Goal: Transaction & Acquisition: Subscribe to service/newsletter

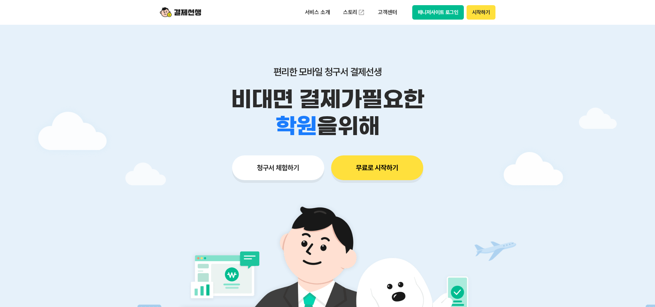
click at [429, 19] on button "매니저사이트 로그인" at bounding box center [438, 12] width 52 height 14
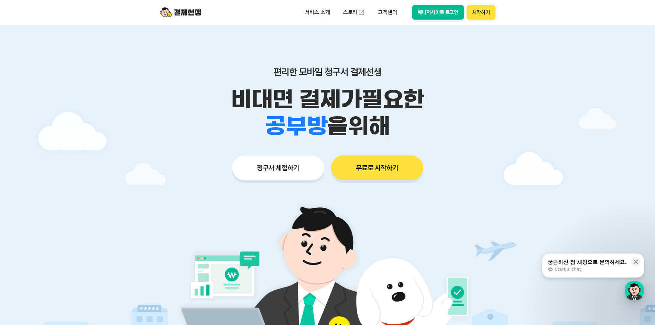
click at [442, 17] on button "매니저사이트 로그인" at bounding box center [438, 12] width 52 height 14
click at [488, 154] on div "편리한 모바일 청구서 결제선생 비대면 결제가 필요한 학원 공부방 호텔 쇼핑몰 병원 배달 보험사 항공사 골프장 을 위해 청구서 체험하기 무료로 …" at bounding box center [328, 110] width 352 height 170
click at [238, 204] on img at bounding box center [327, 291] width 321 height 193
click at [432, 13] on button "매니저사이트 로그인" at bounding box center [438, 12] width 52 height 14
click at [422, 11] on button "매니저사이트 로그인" at bounding box center [438, 12] width 52 height 14
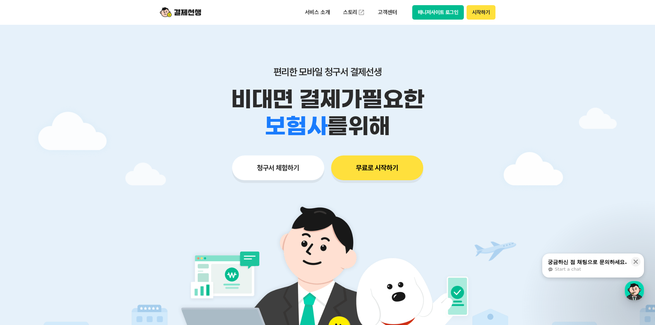
click at [388, 179] on button "무료로 시작하기" at bounding box center [377, 167] width 92 height 25
click at [433, 15] on button "매니저사이트 로그인" at bounding box center [438, 12] width 52 height 14
click at [583, 141] on div at bounding box center [327, 206] width 655 height 363
